Goal: Find specific page/section: Find specific page/section

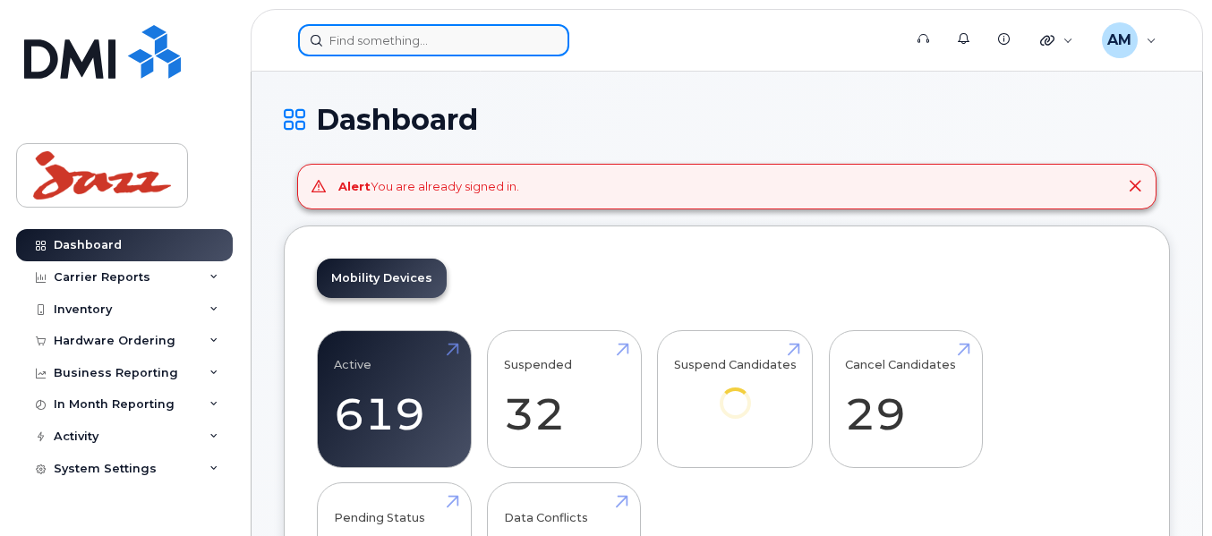
click at [433, 50] on input at bounding box center [433, 40] width 271 height 32
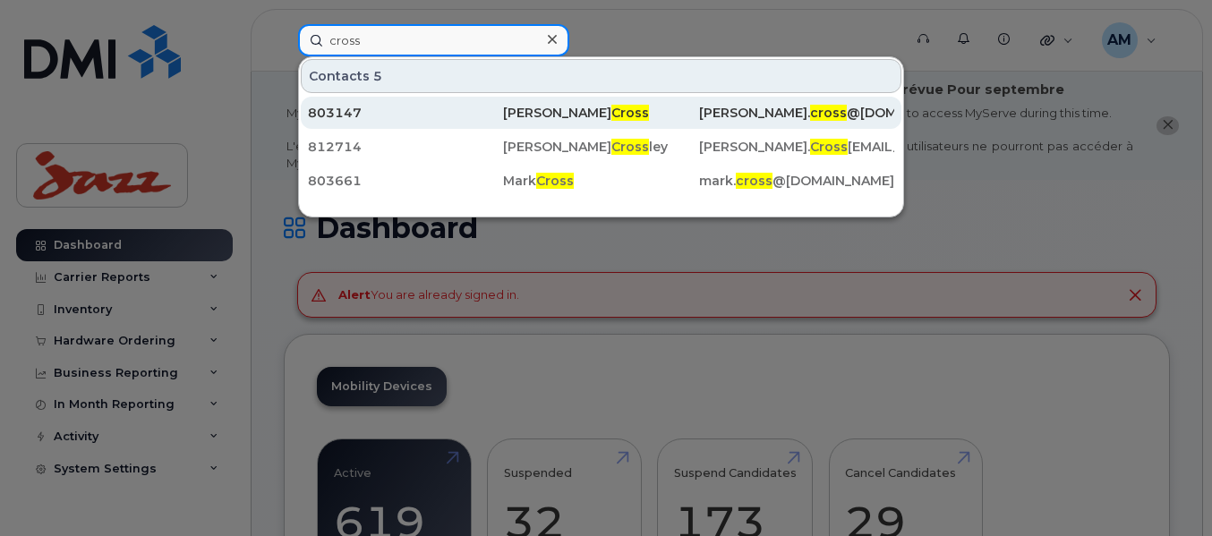
type input "cross"
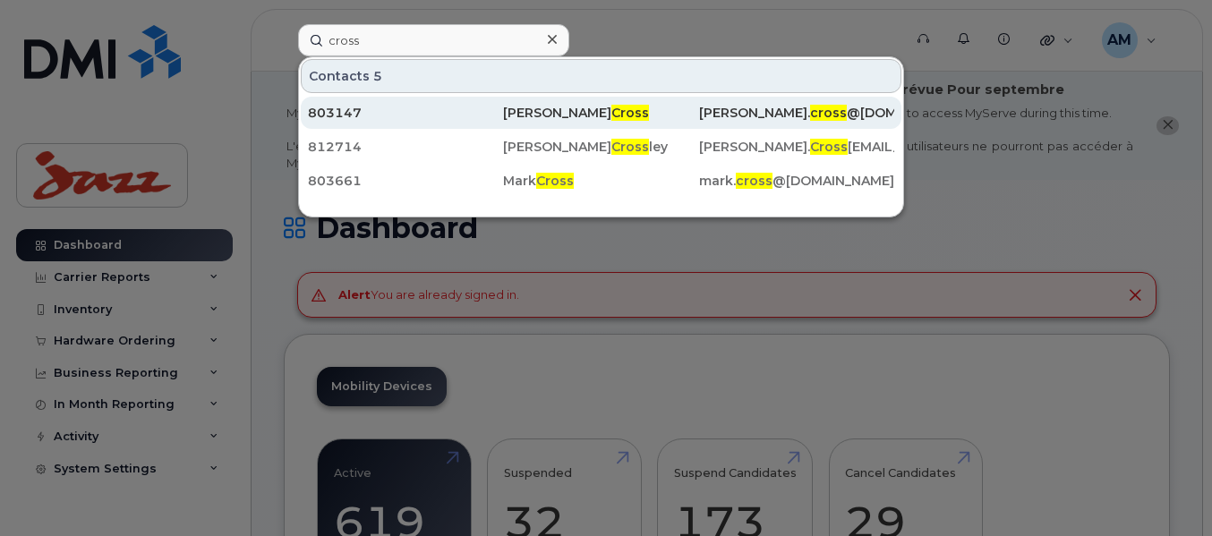
click at [438, 126] on div "803147" at bounding box center [405, 113] width 195 height 32
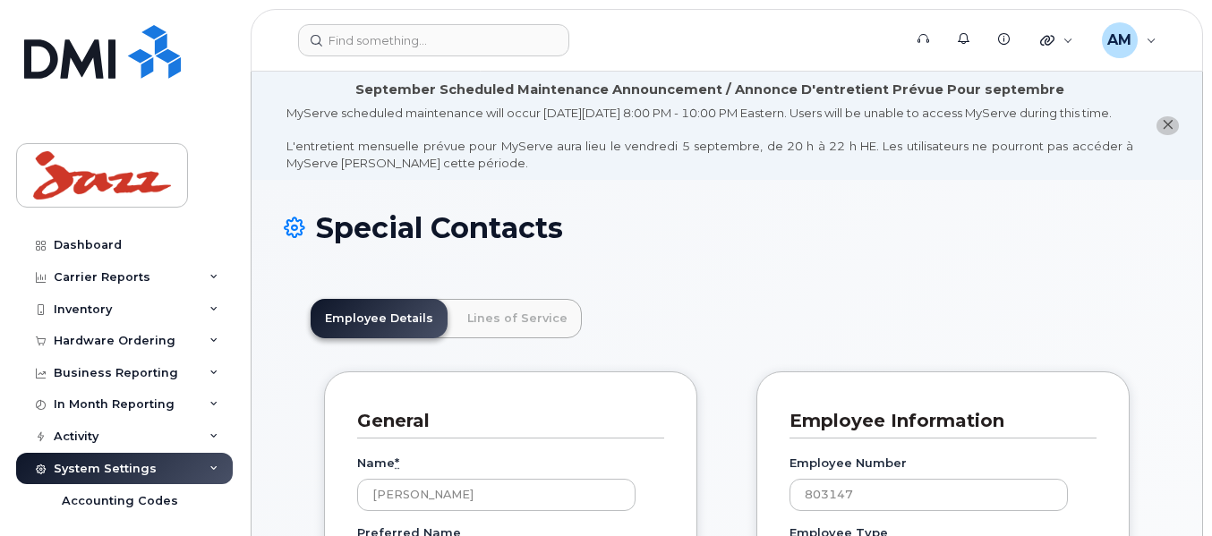
scroll to position [53, 0]
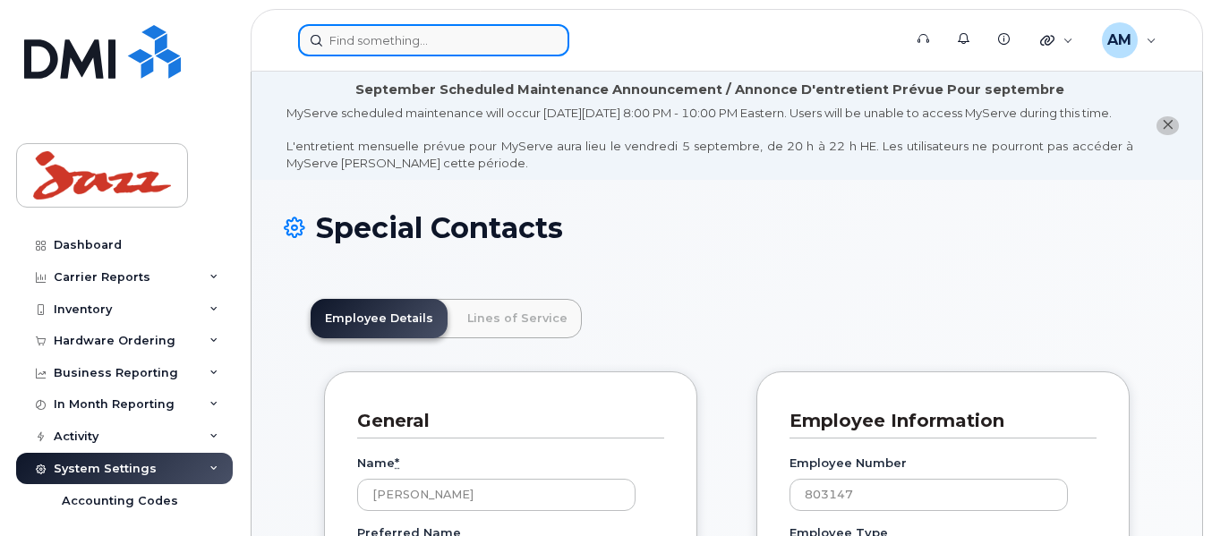
click at [431, 33] on input at bounding box center [433, 40] width 271 height 32
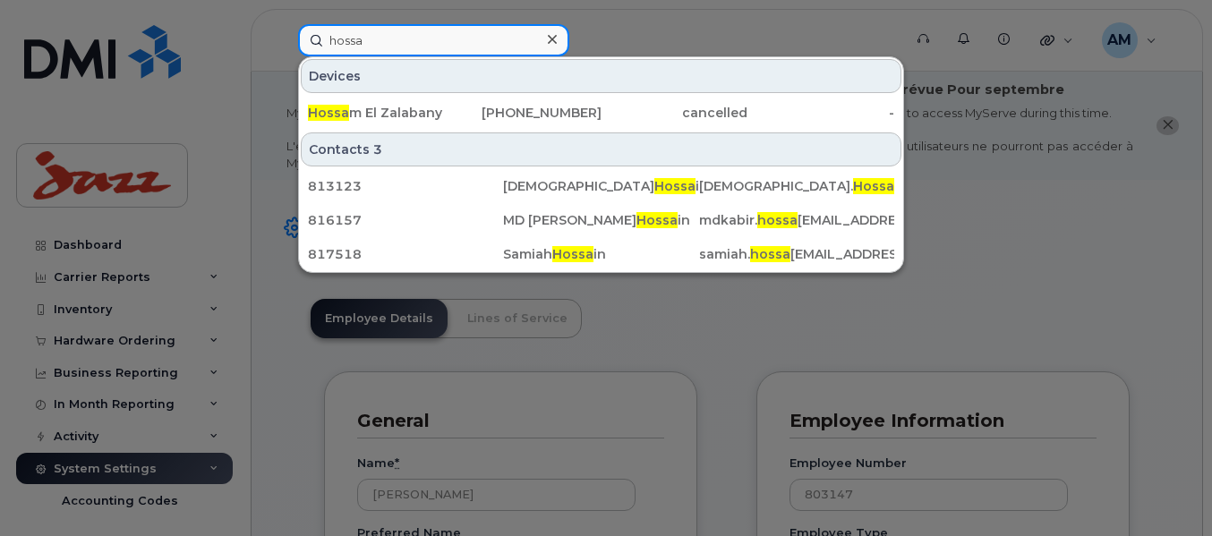
drag, startPoint x: 412, startPoint y: 48, endPoint x: 226, endPoint y: 29, distance: 186.3
click at [284, 29] on div "hossa Devices Hossa m El Zalabany 416-805-2079 cancelled - Contacts 3 813123 Im…" at bounding box center [594, 40] width 621 height 32
paste input "Hossain"
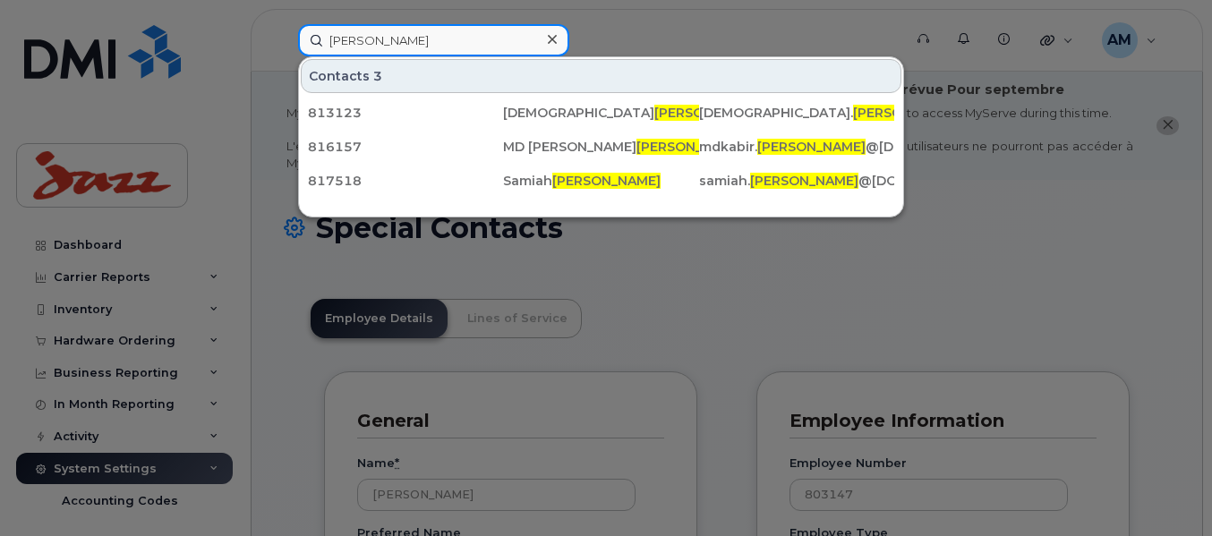
type input "Hossain"
